Goal: Task Accomplishment & Management: Complete application form

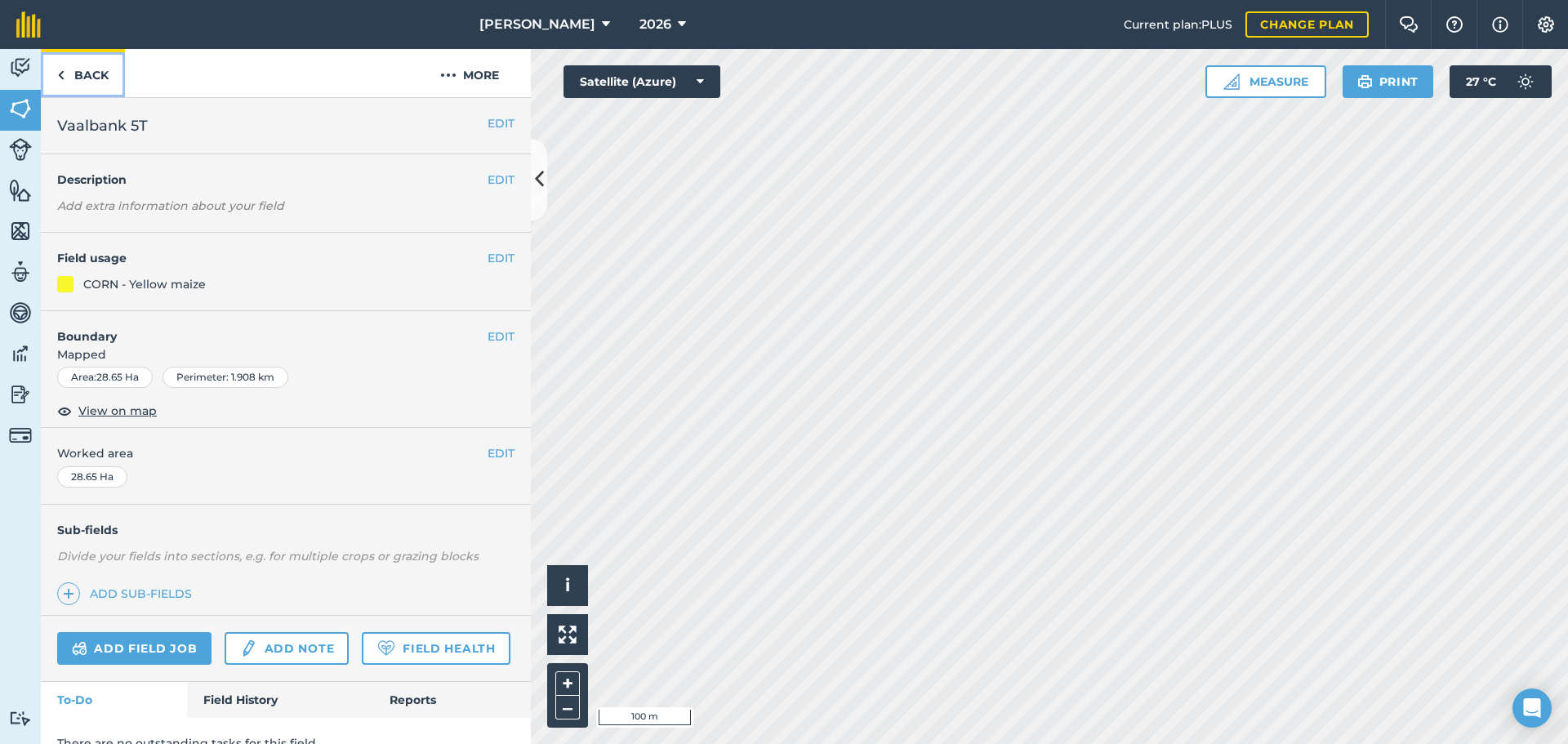
click at [67, 85] on link "Back" at bounding box center [83, 73] width 84 height 48
click at [67, 83] on link "Back" at bounding box center [83, 73] width 84 height 48
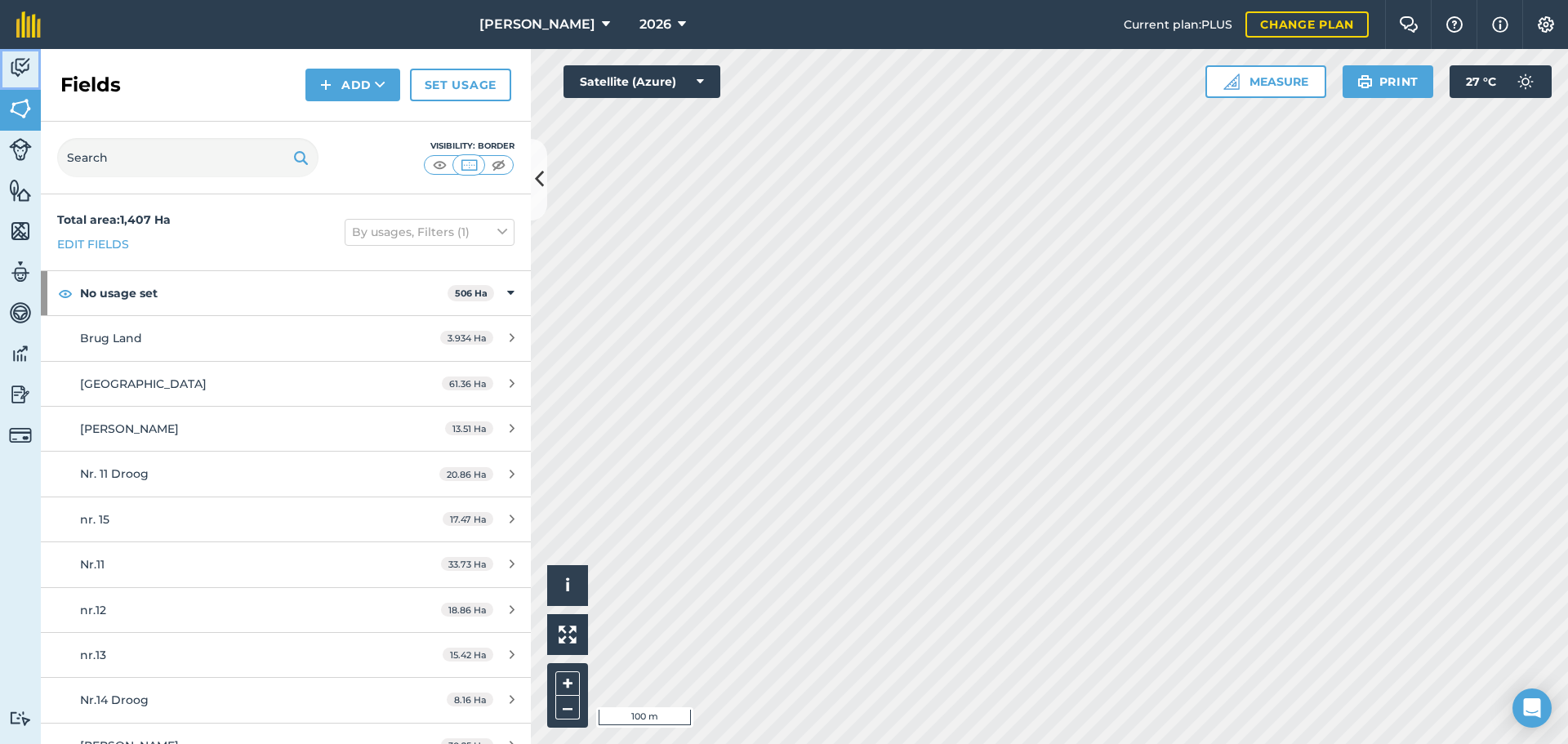
click at [20, 73] on img at bounding box center [20, 67] width 23 height 25
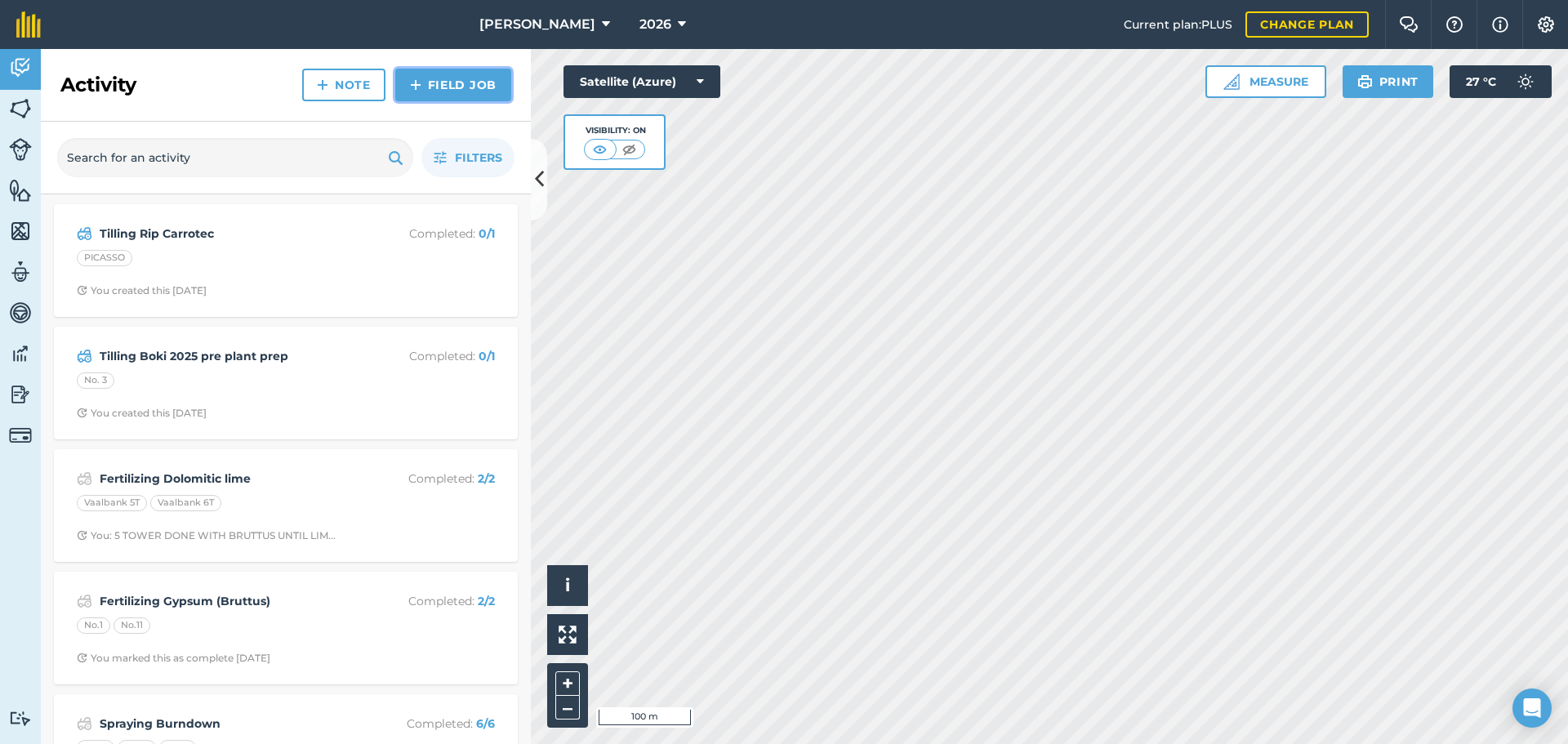
click at [449, 89] on link "Field Job" at bounding box center [452, 85] width 116 height 33
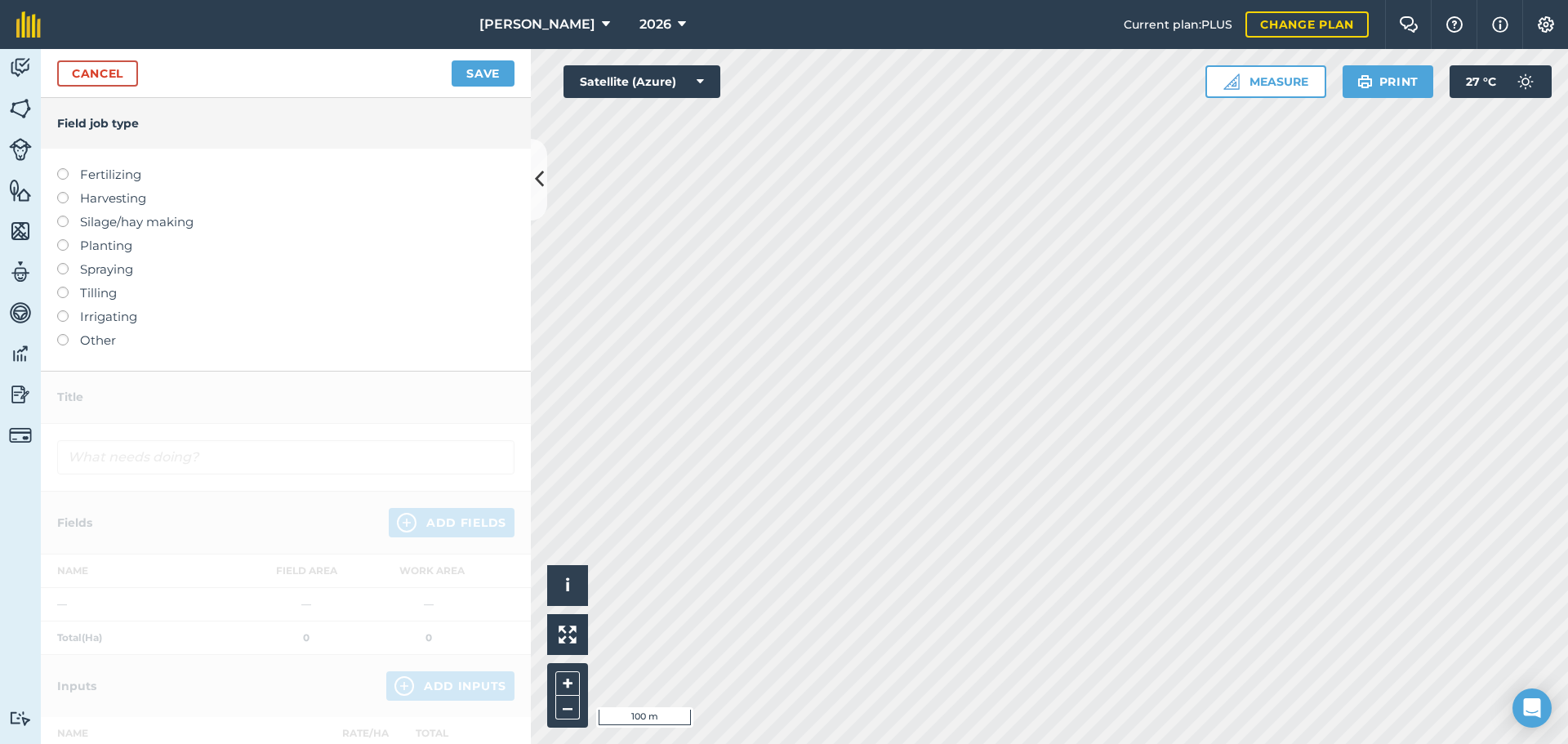
click at [92, 249] on label "Planting" at bounding box center [286, 245] width 457 height 19
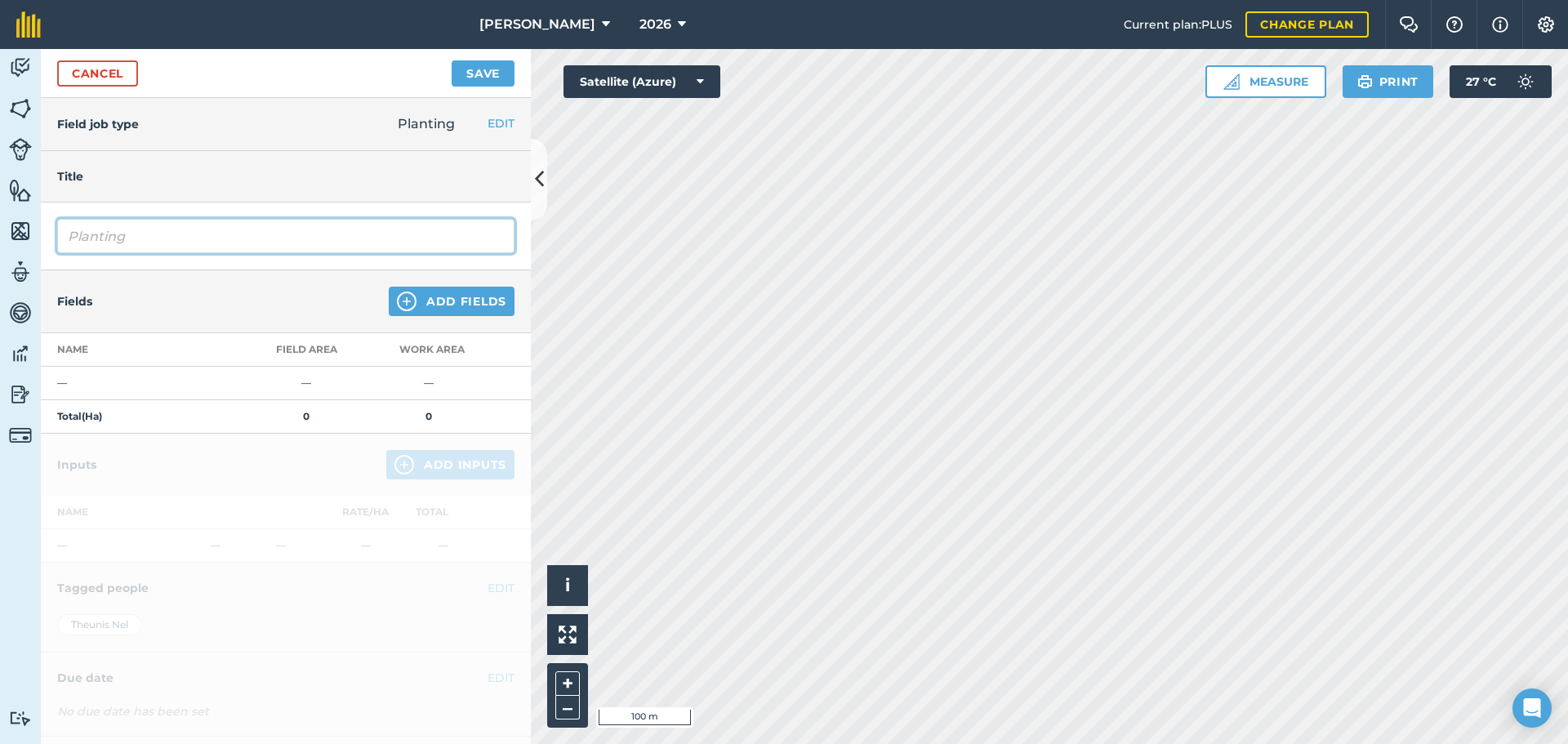
click at [139, 240] on input "Planting" at bounding box center [286, 236] width 457 height 35
type input "Planting NO.3"
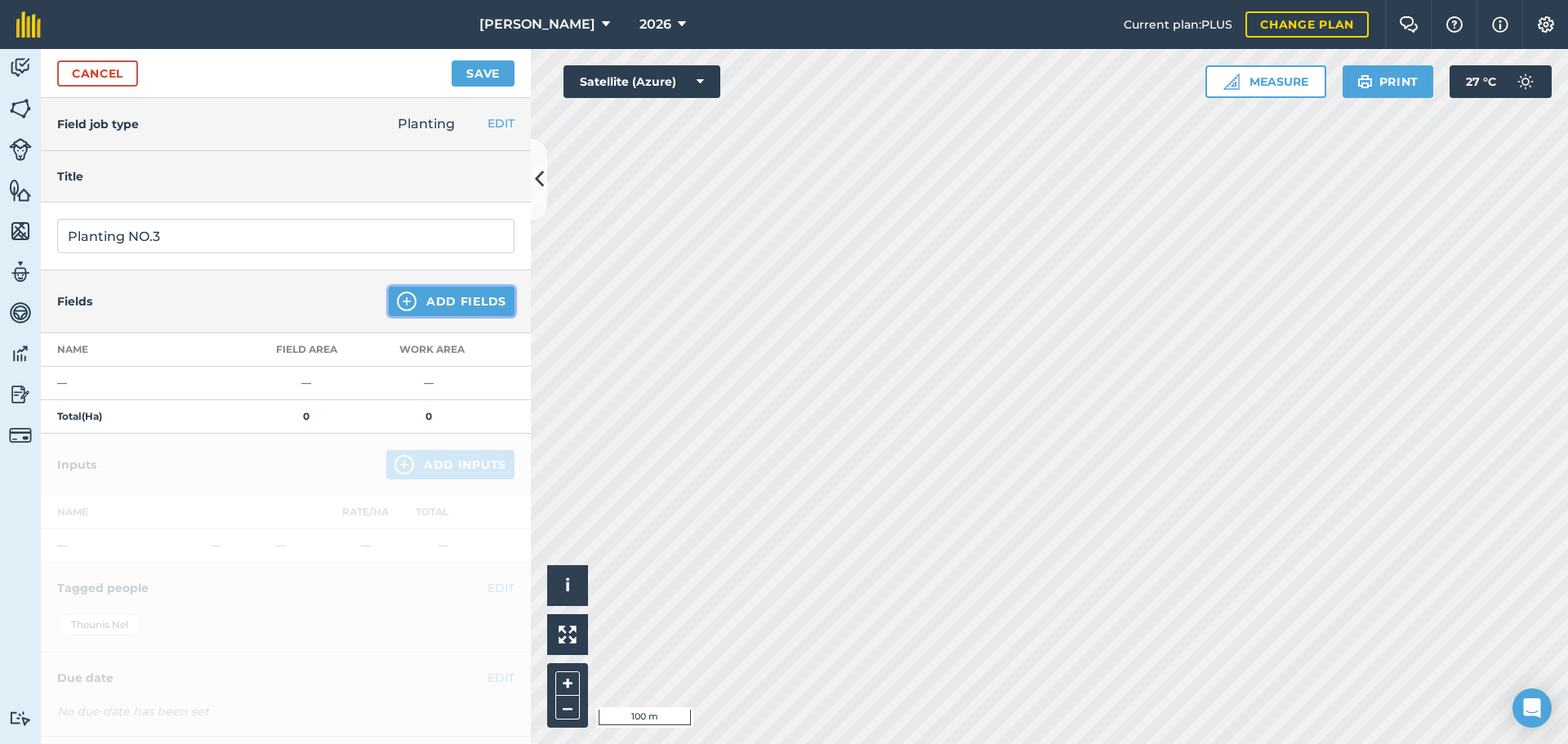
click at [437, 308] on button "Add Fields" at bounding box center [452, 301] width 126 height 29
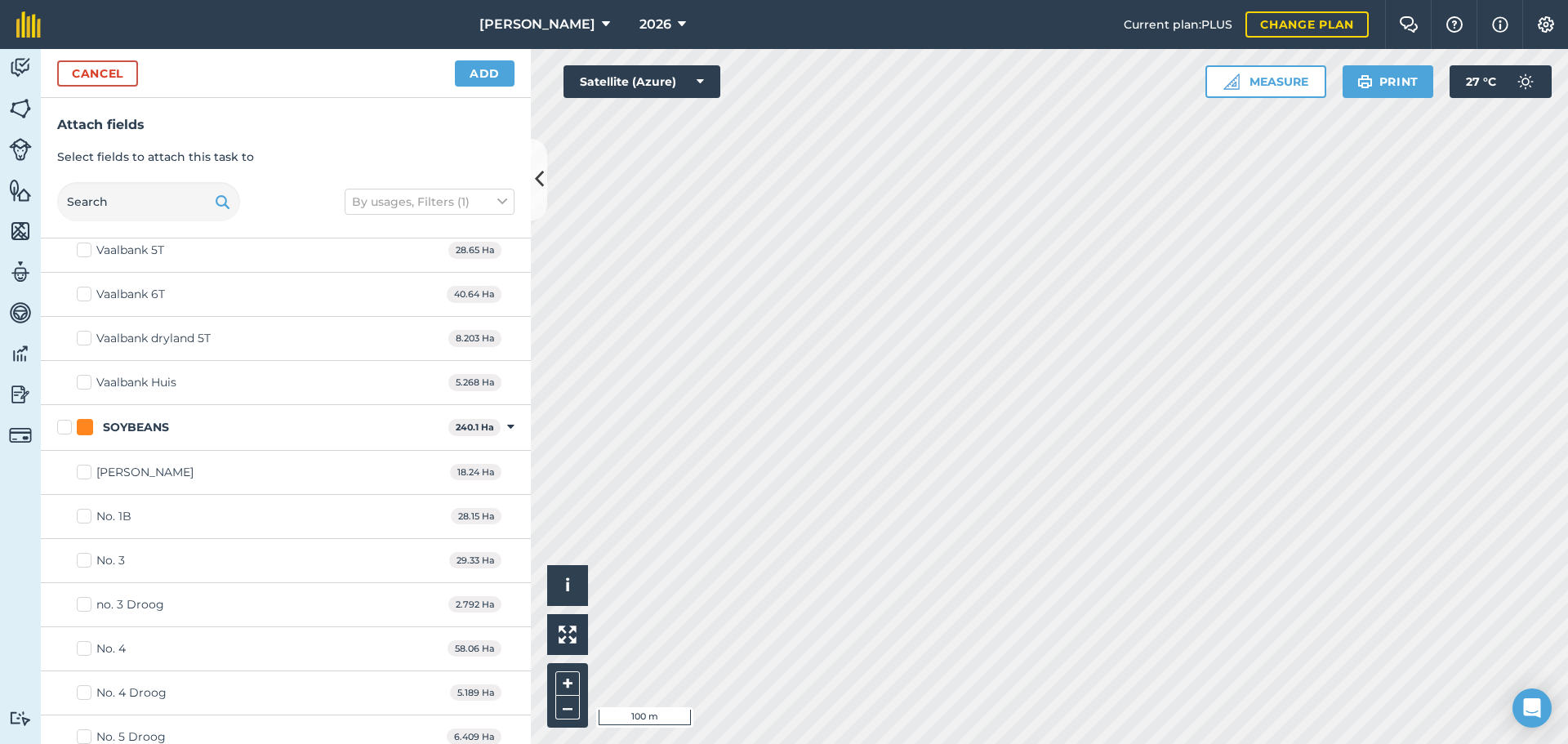
scroll to position [2041, 0]
click at [75, 384] on div "No. 3 29.33 Ha" at bounding box center [286, 385] width 490 height 44
click at [82, 385] on label "No. 3" at bounding box center [100, 384] width 48 height 17
click at [82, 385] on input "No. 3" at bounding box center [82, 381] width 11 height 11
checkbox input "true"
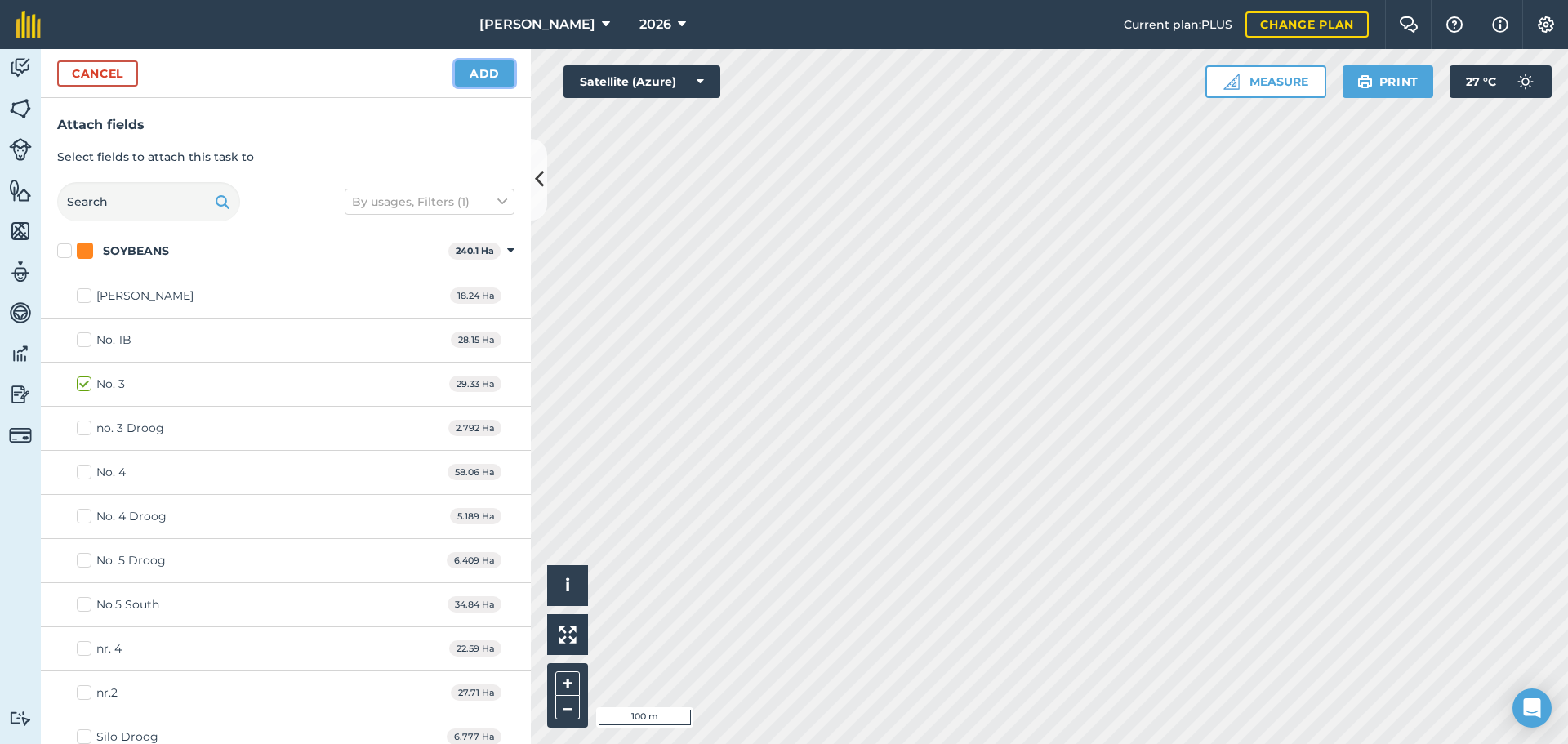
click at [493, 65] on button "Add" at bounding box center [484, 73] width 59 height 26
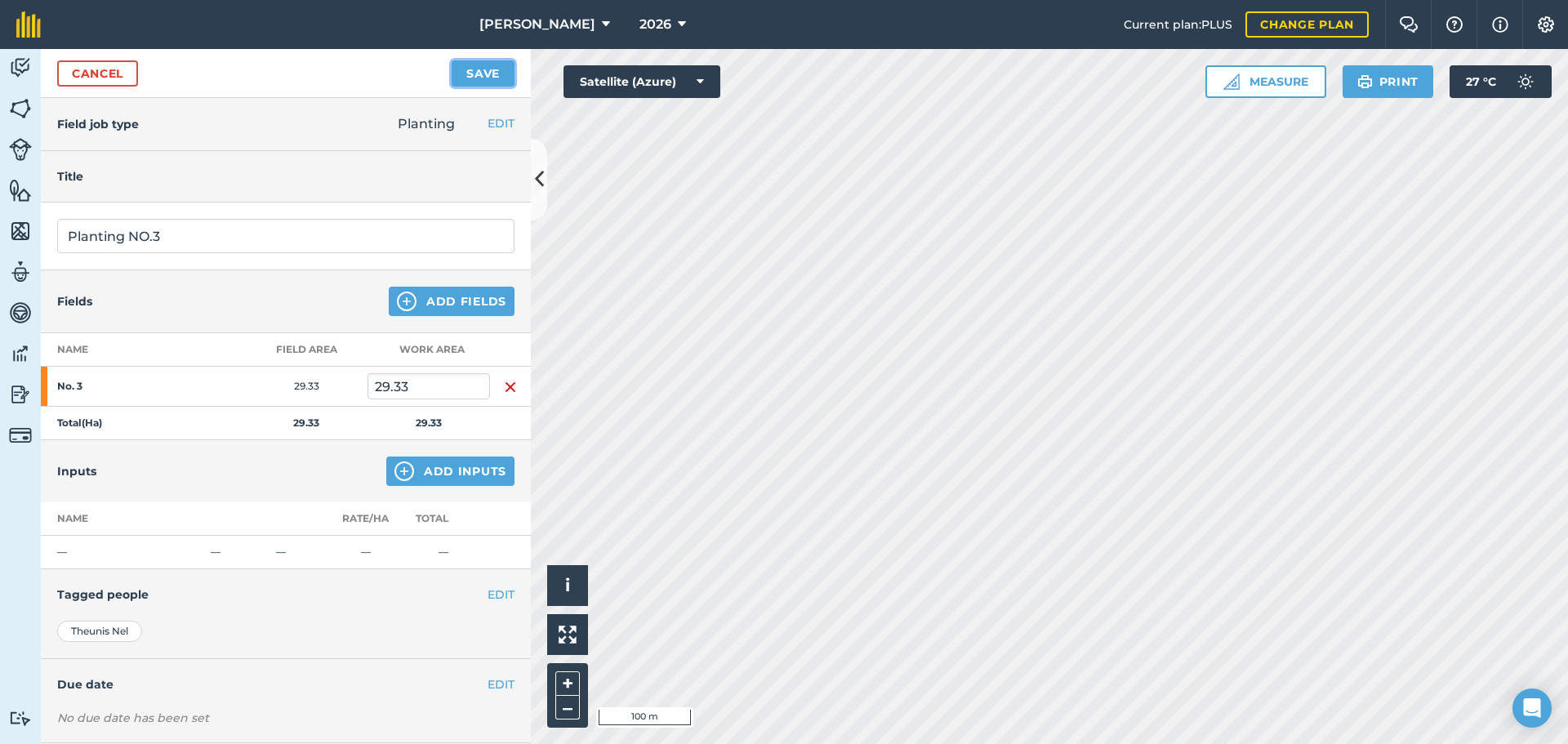
click at [474, 80] on button "Save" at bounding box center [483, 73] width 63 height 26
